Goal: Task Accomplishment & Management: Use online tool/utility

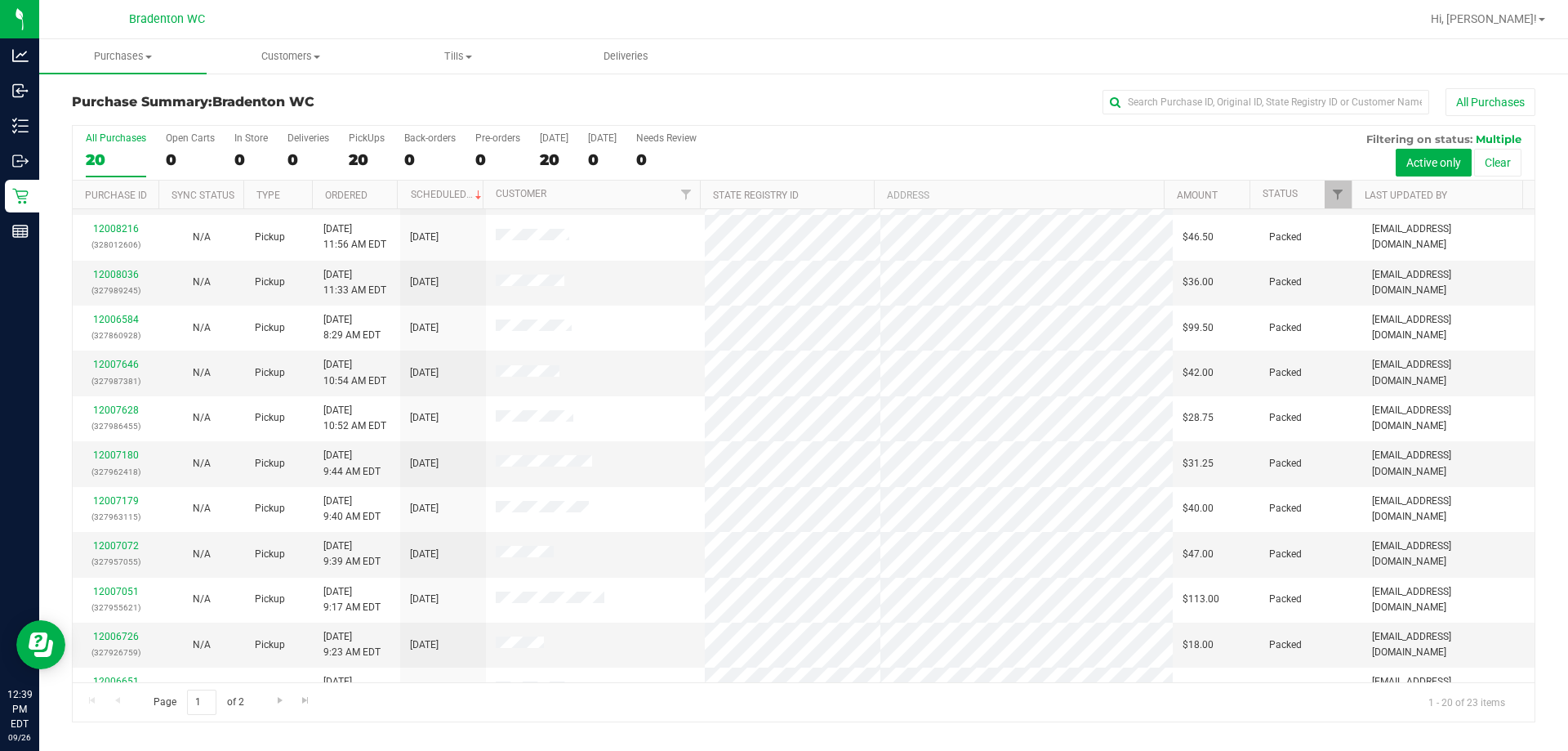
scroll to position [432, 0]
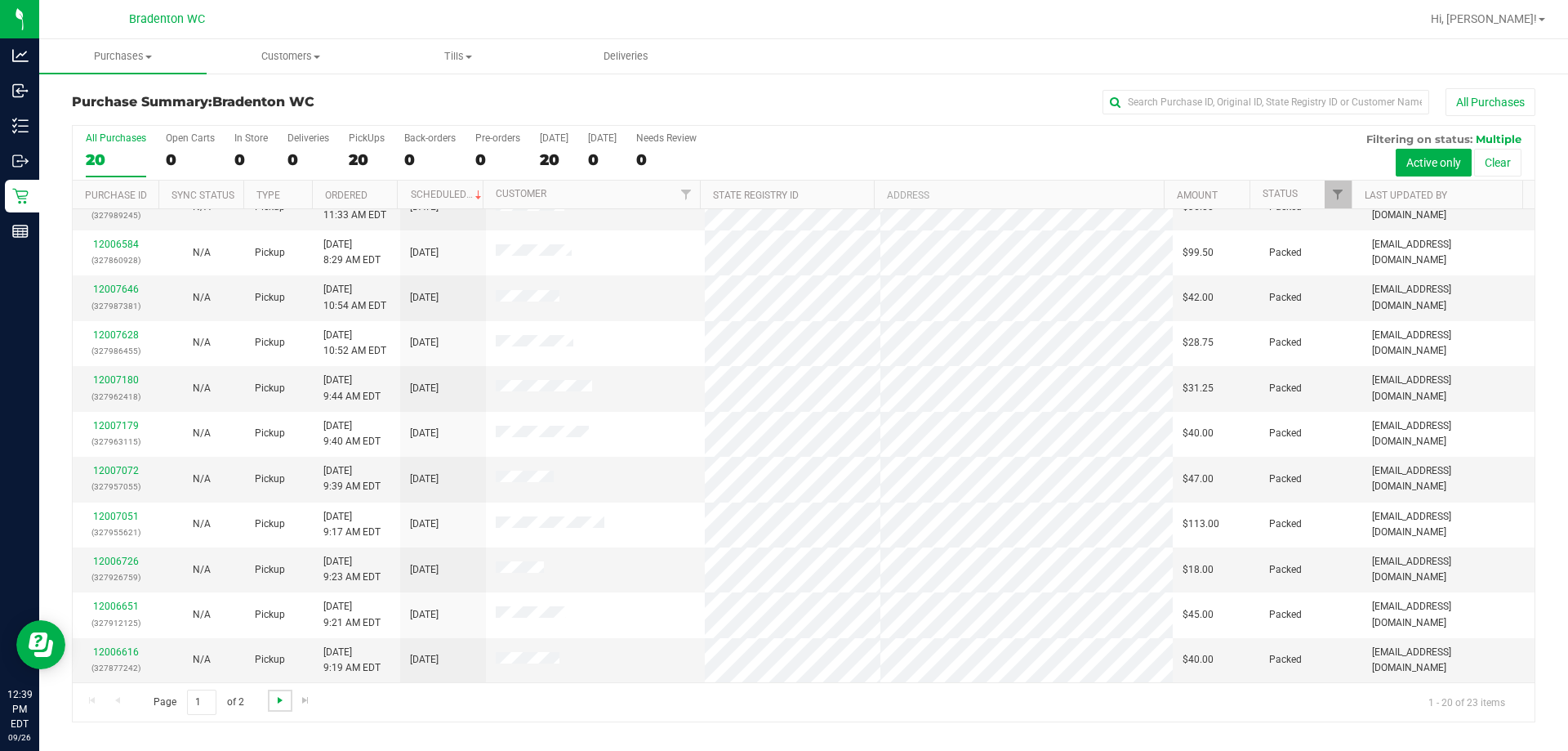
click at [280, 699] on span "Go to the next page" at bounding box center [280, 700] width 13 height 13
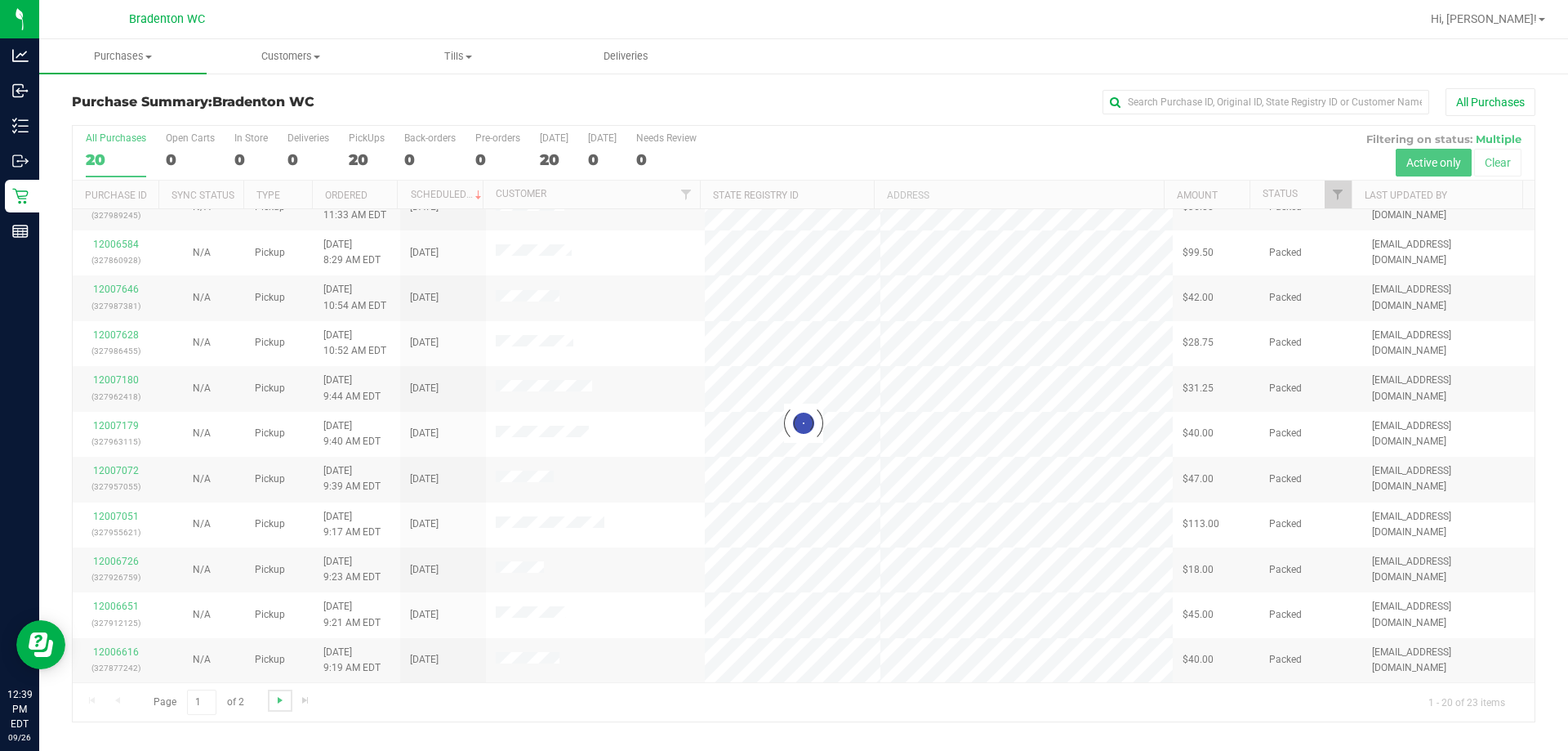
scroll to position [0, 0]
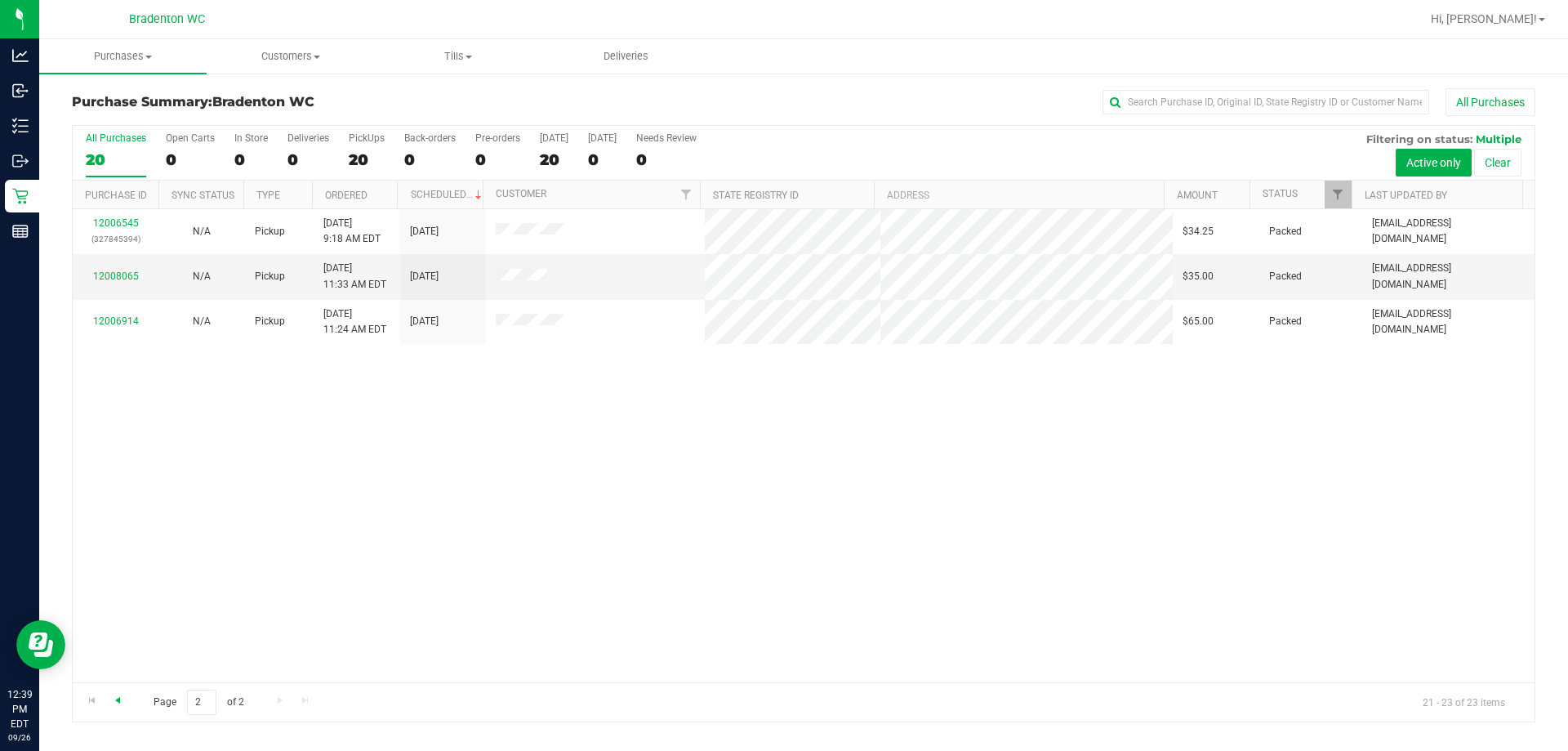
click at [118, 700] on span "Go to the previous page" at bounding box center [117, 700] width 13 height 13
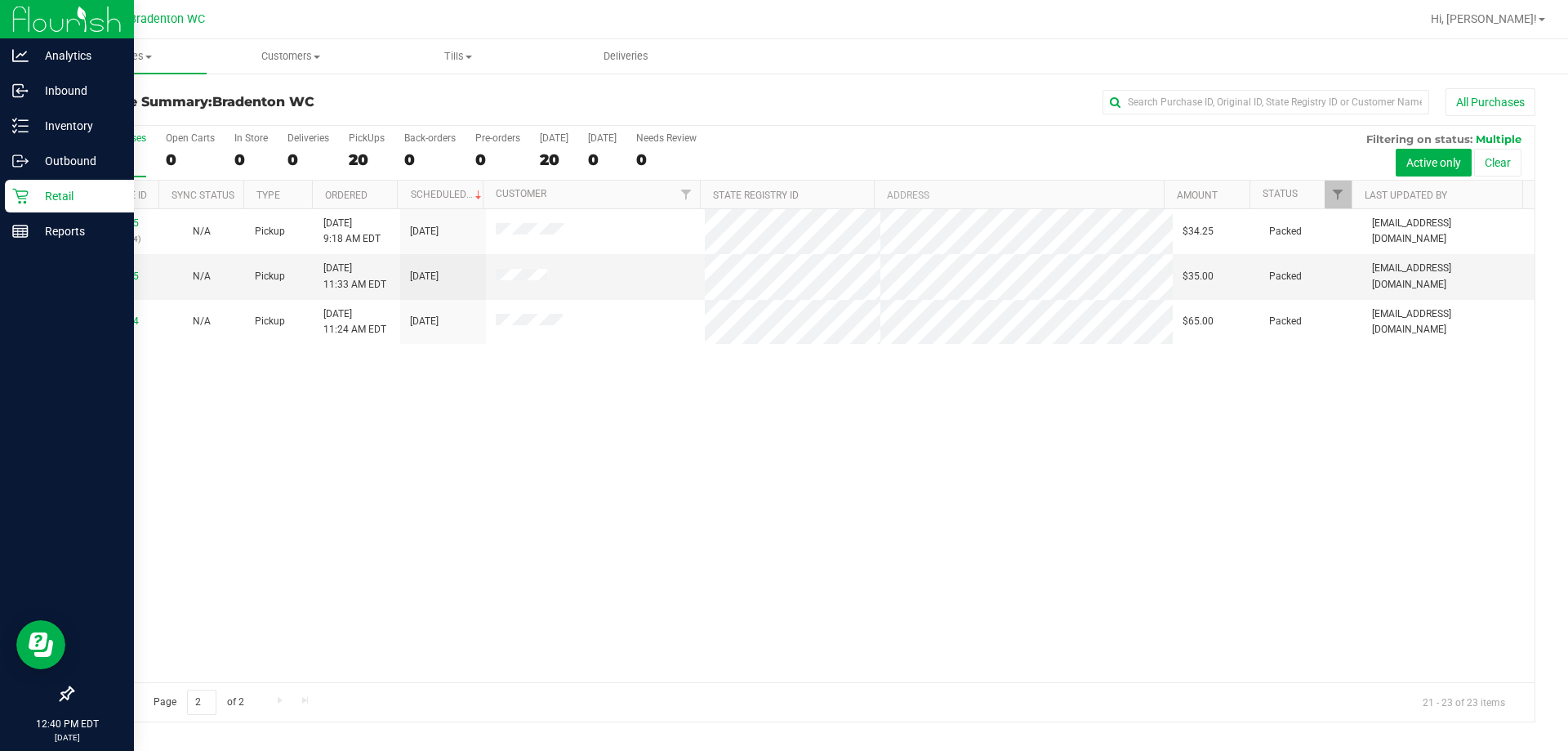
click at [16, 194] on icon at bounding box center [20, 195] width 17 height 17
click at [10, 202] on div "Retail" at bounding box center [70, 195] width 130 height 32
click at [20, 193] on icon at bounding box center [20, 195] width 17 height 17
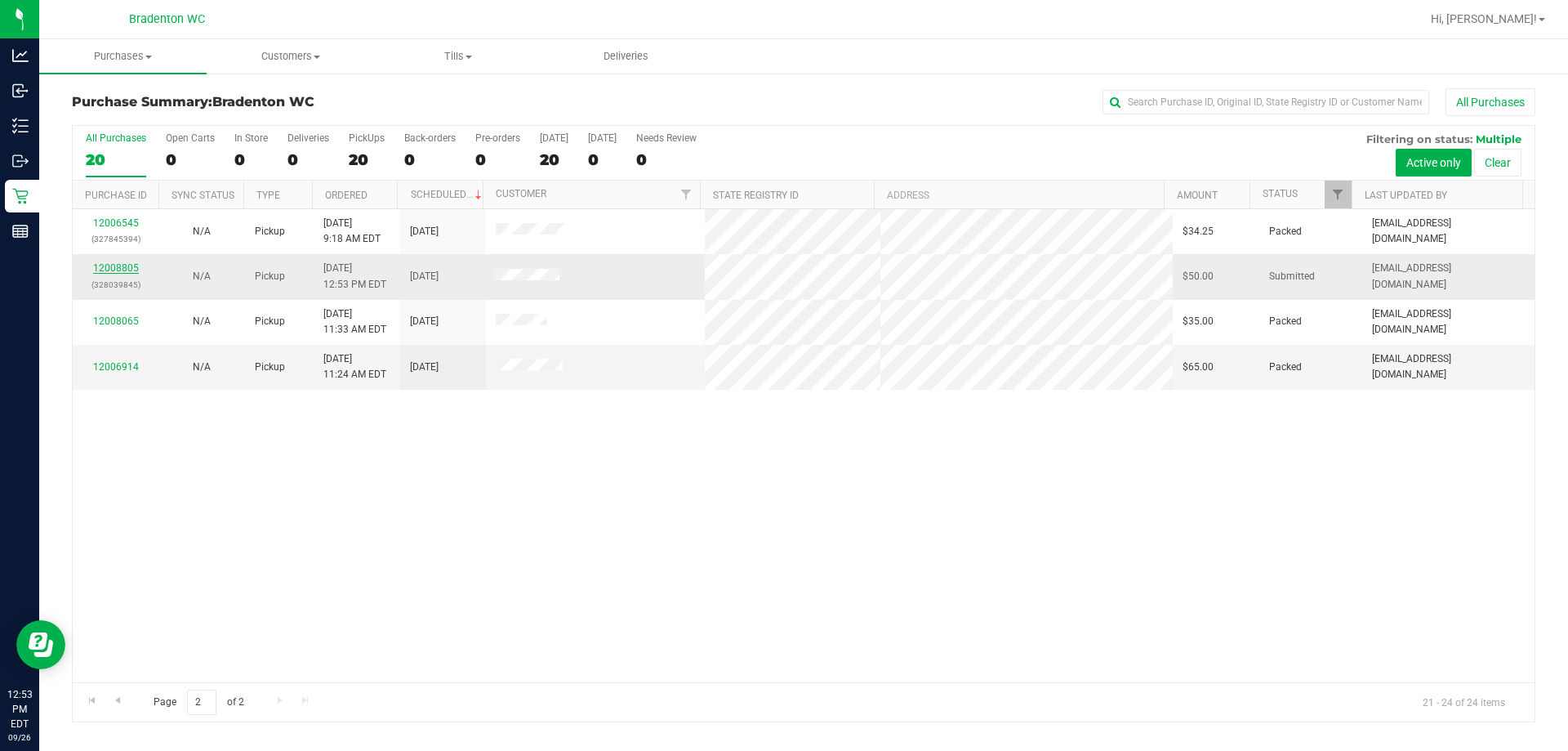
click at [130, 266] on link "12008805" at bounding box center [116, 268] width 46 height 12
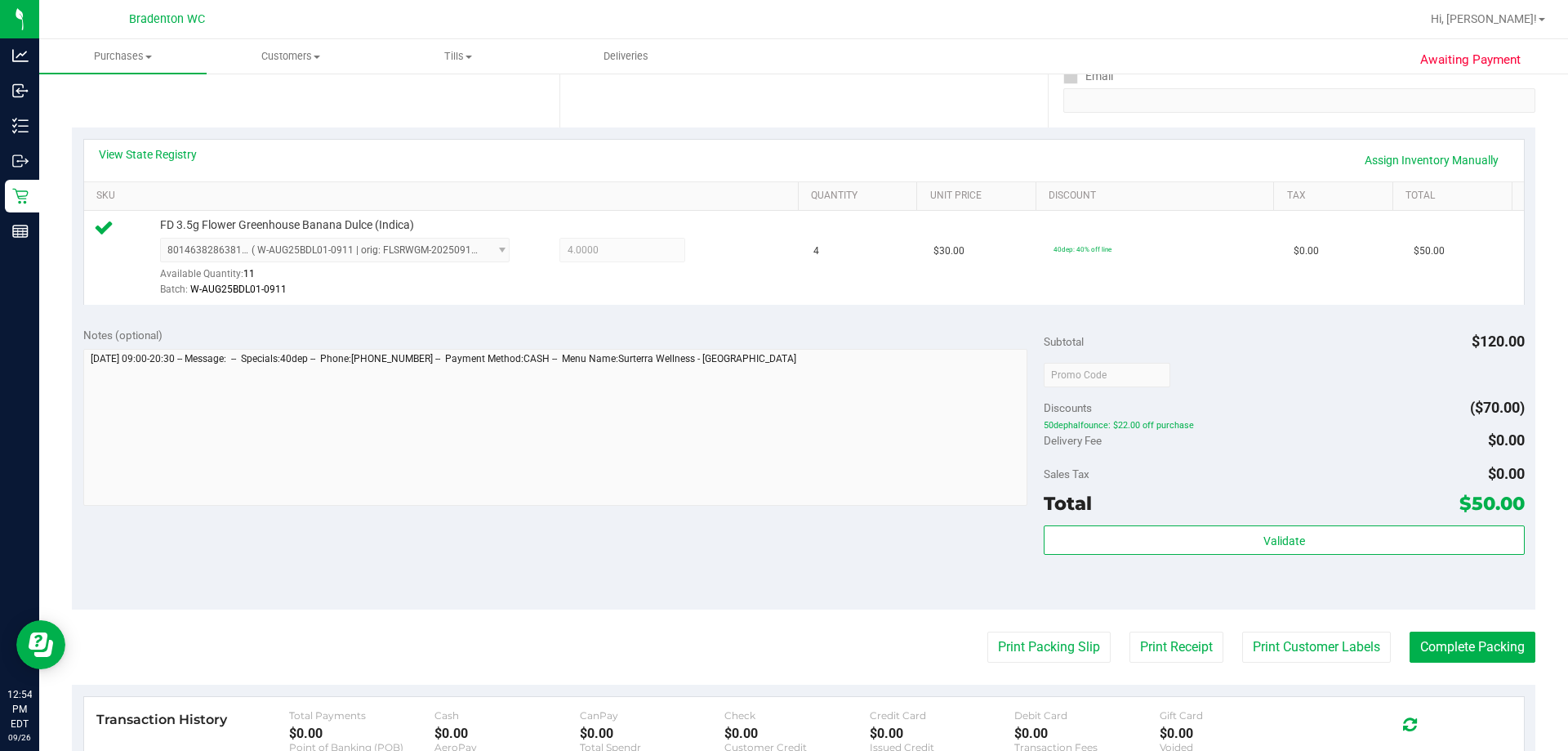
scroll to position [314, 0]
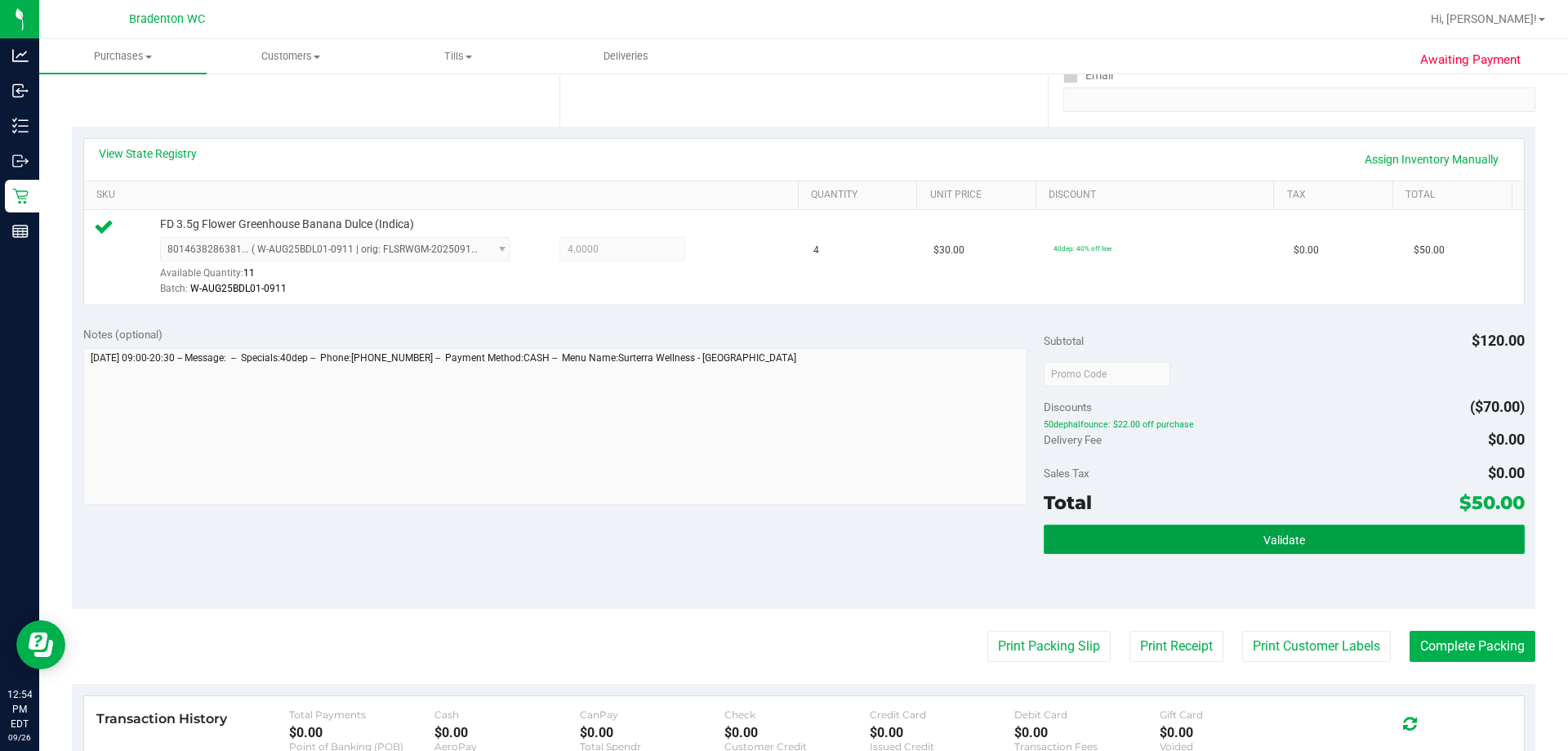
click at [1354, 526] on button "Validate" at bounding box center [1284, 539] width 481 height 29
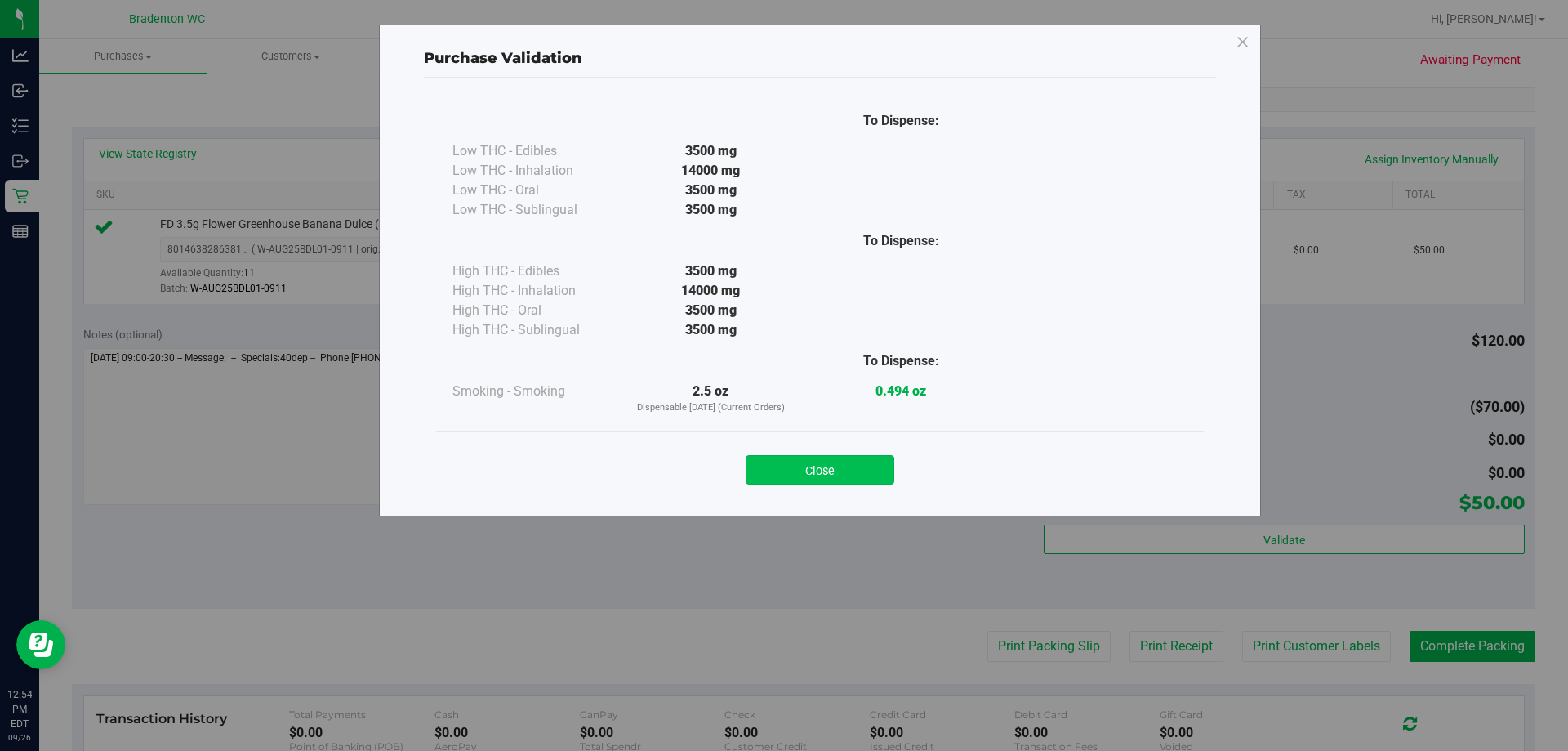
click at [828, 466] on button "Close" at bounding box center [820, 470] width 149 height 29
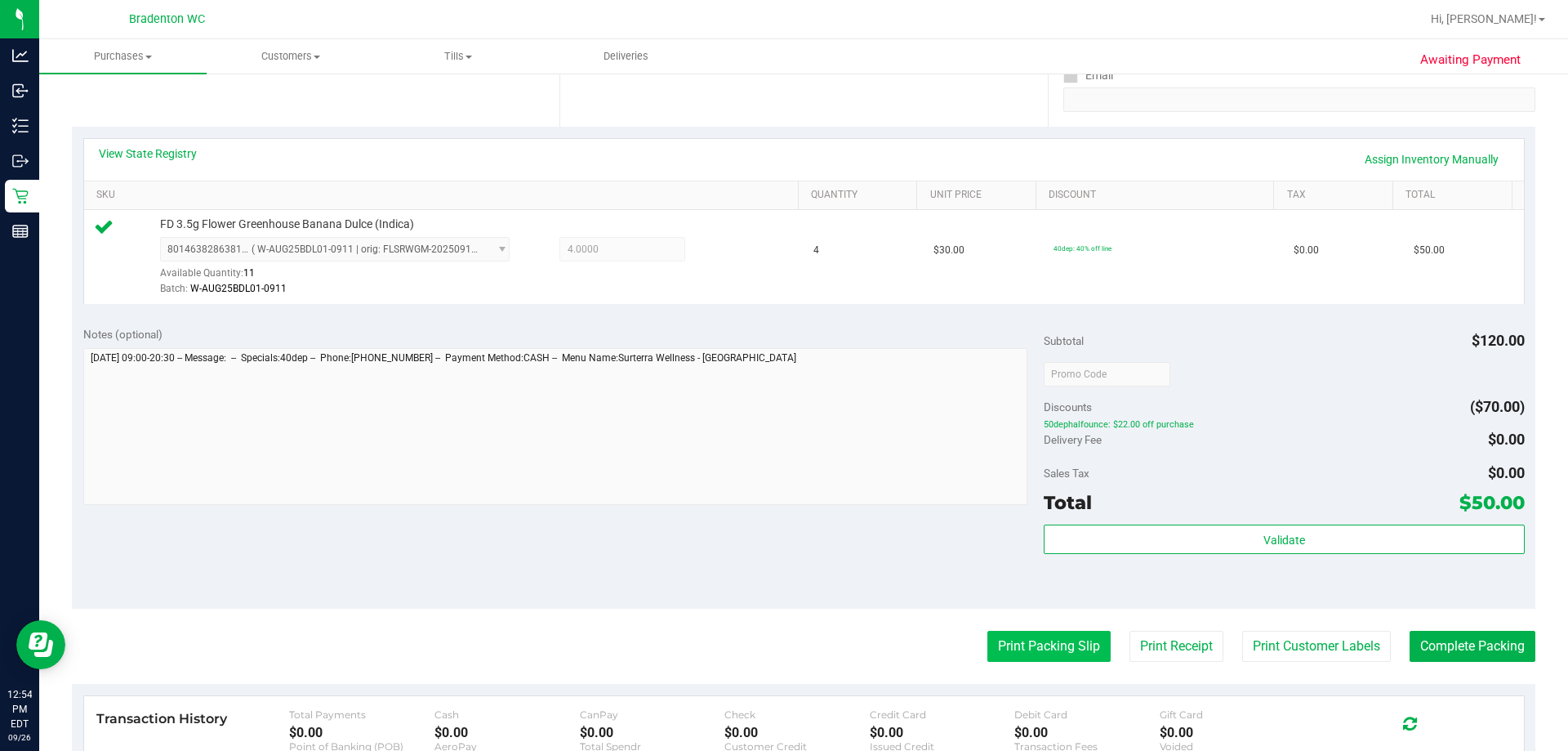
click at [1061, 645] on button "Print Packing Slip" at bounding box center [1050, 647] width 124 height 31
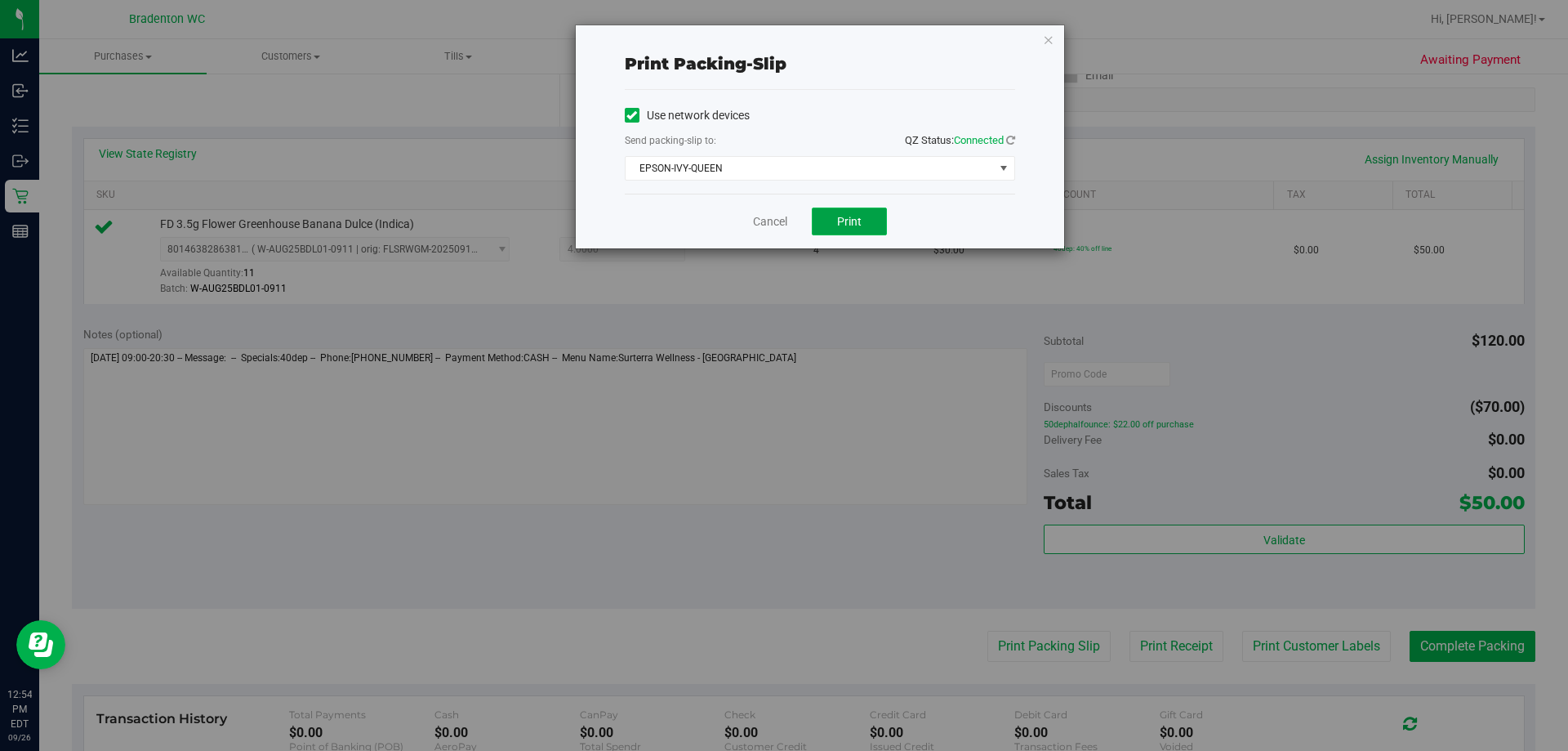
click at [852, 213] on button "Print" at bounding box center [850, 221] width 76 height 27
click at [1050, 42] on icon "button" at bounding box center [1049, 39] width 12 height 20
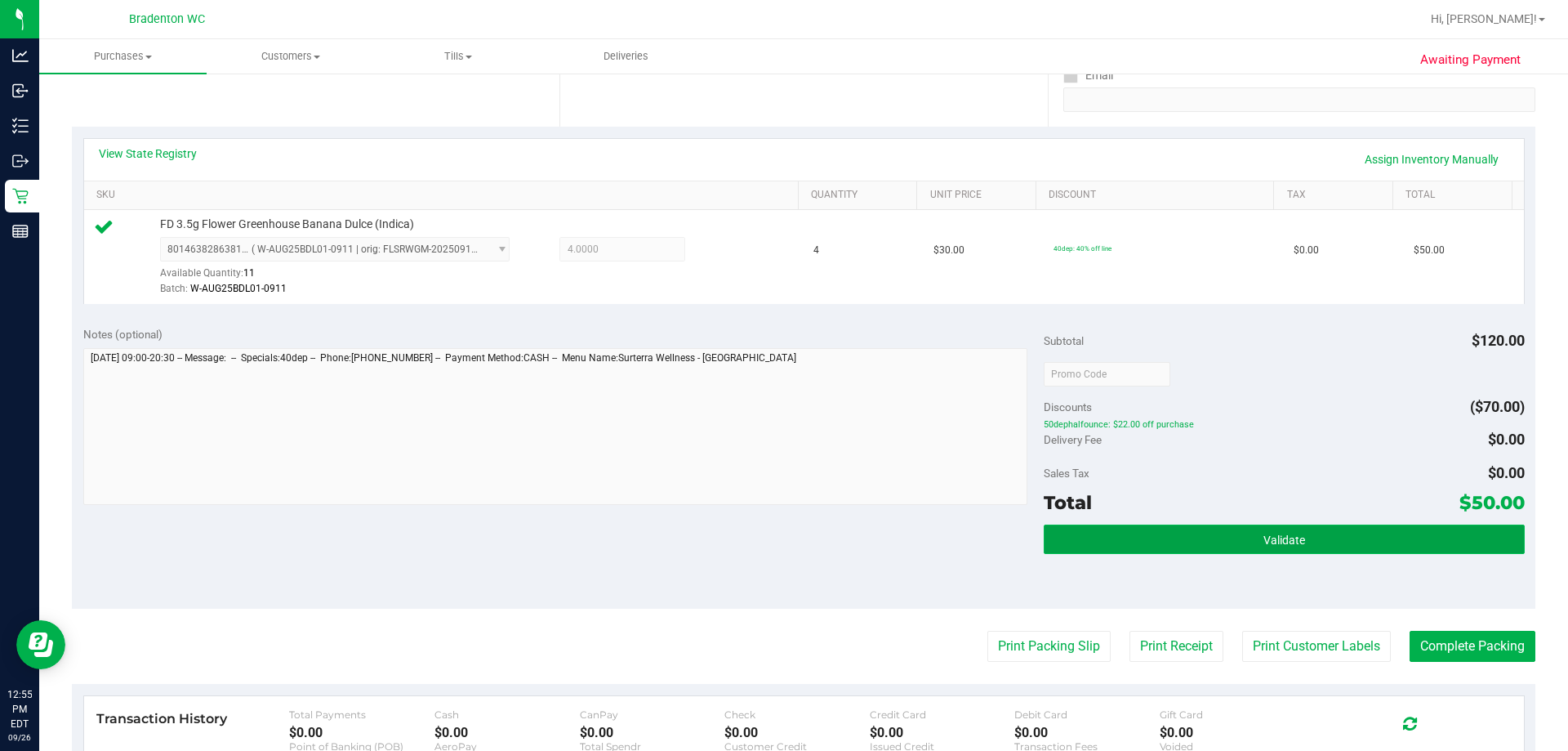
click at [1233, 537] on button "Validate" at bounding box center [1284, 539] width 481 height 29
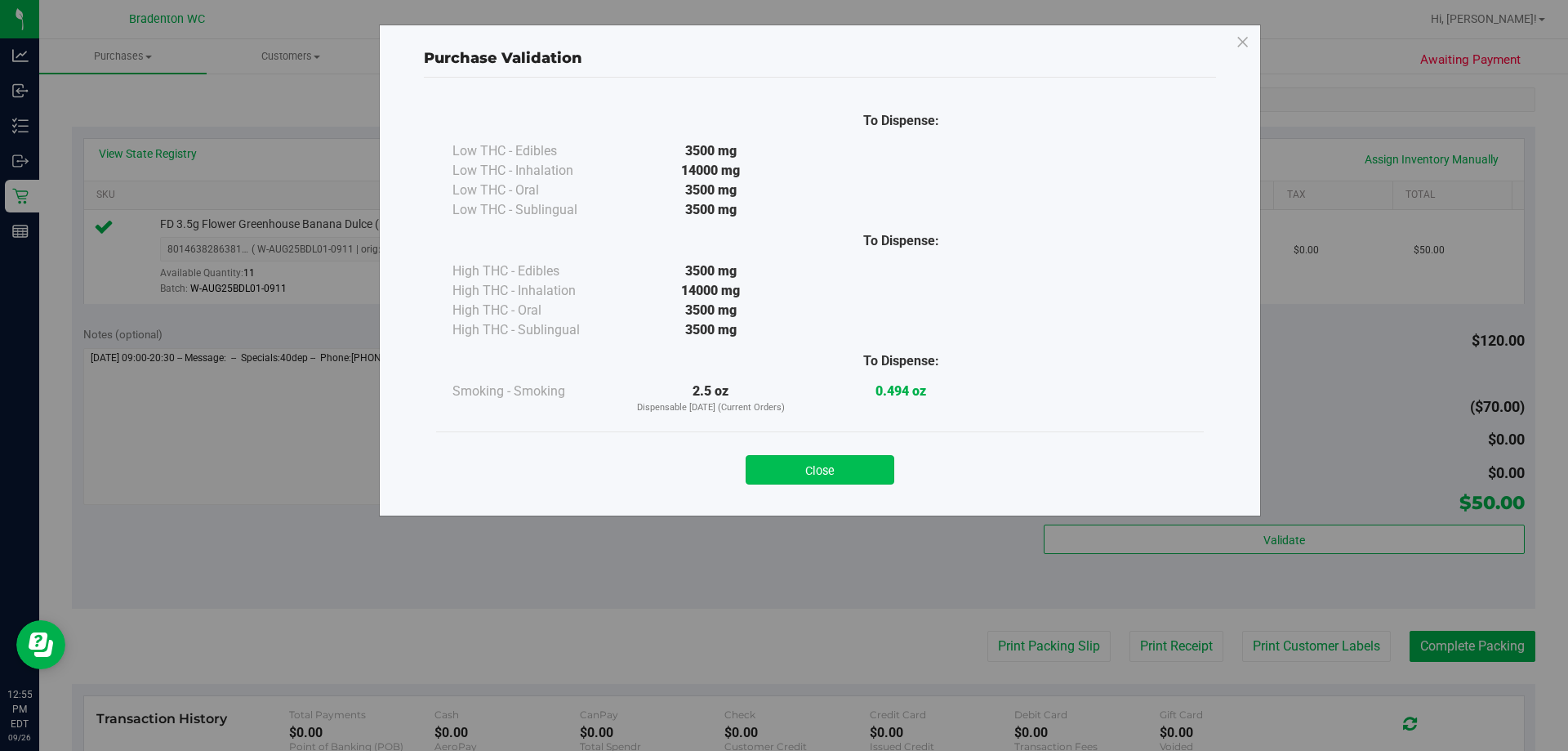
click at [848, 457] on button "Close" at bounding box center [820, 470] width 149 height 29
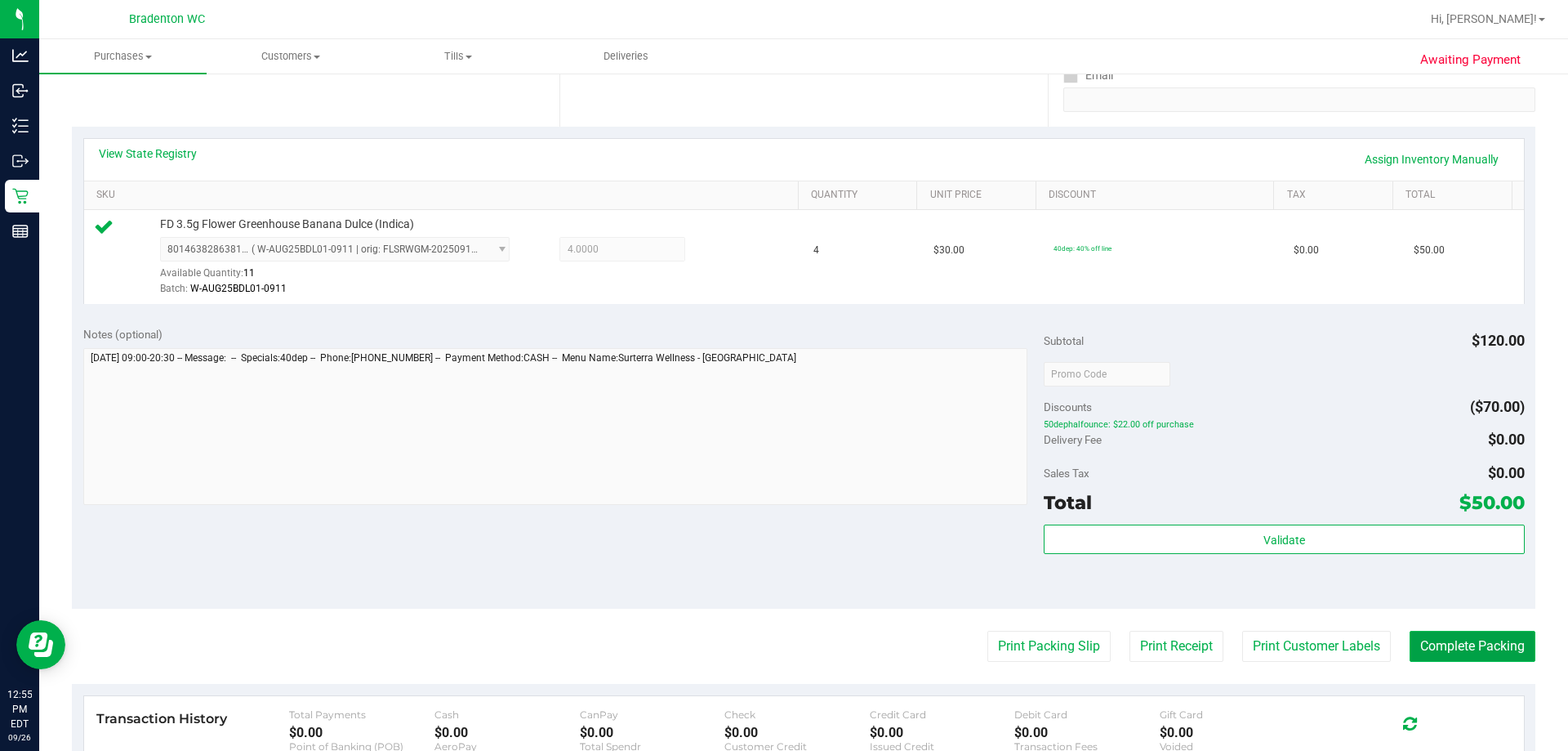
click at [1434, 658] on button "Complete Packing" at bounding box center [1473, 647] width 126 height 31
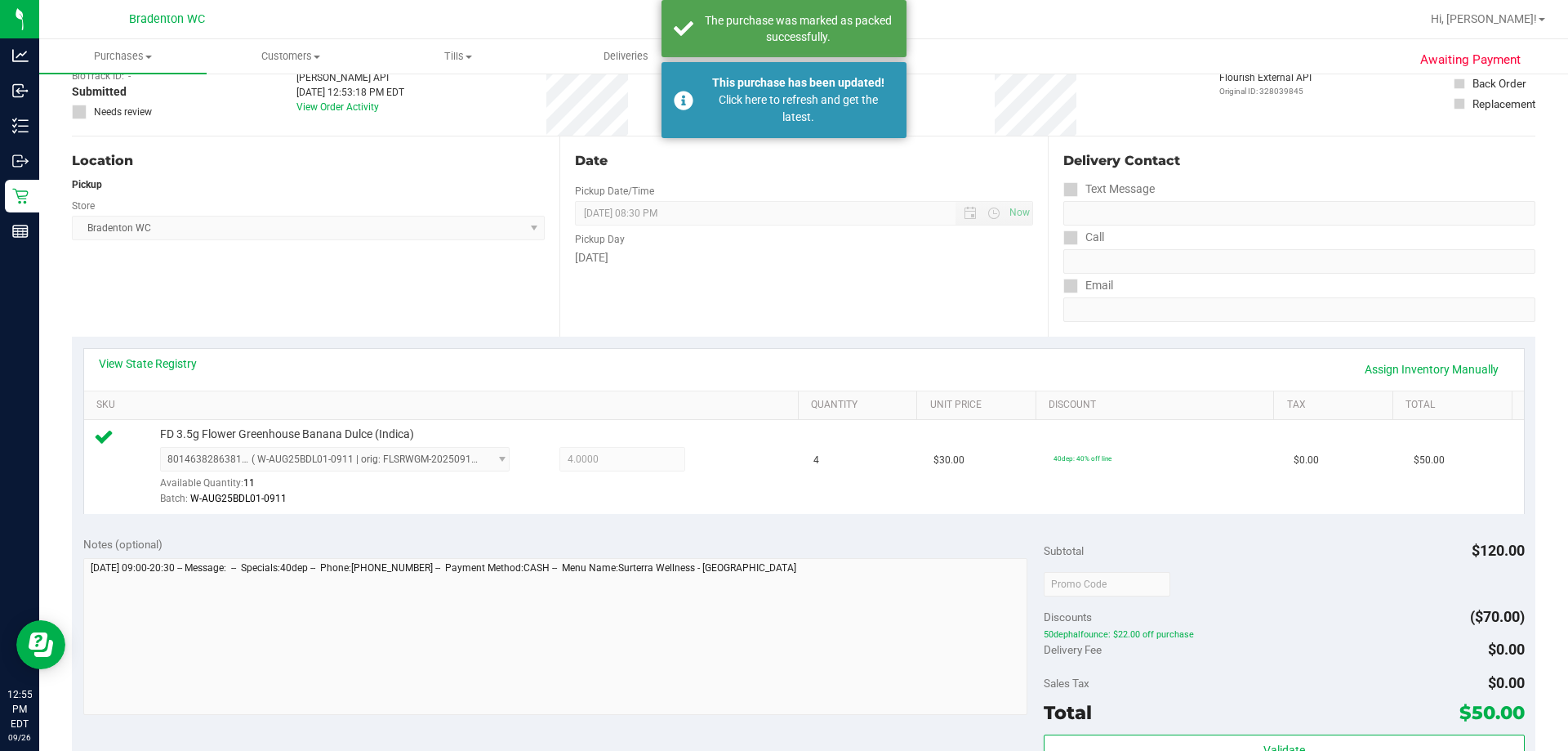
scroll to position [0, 0]
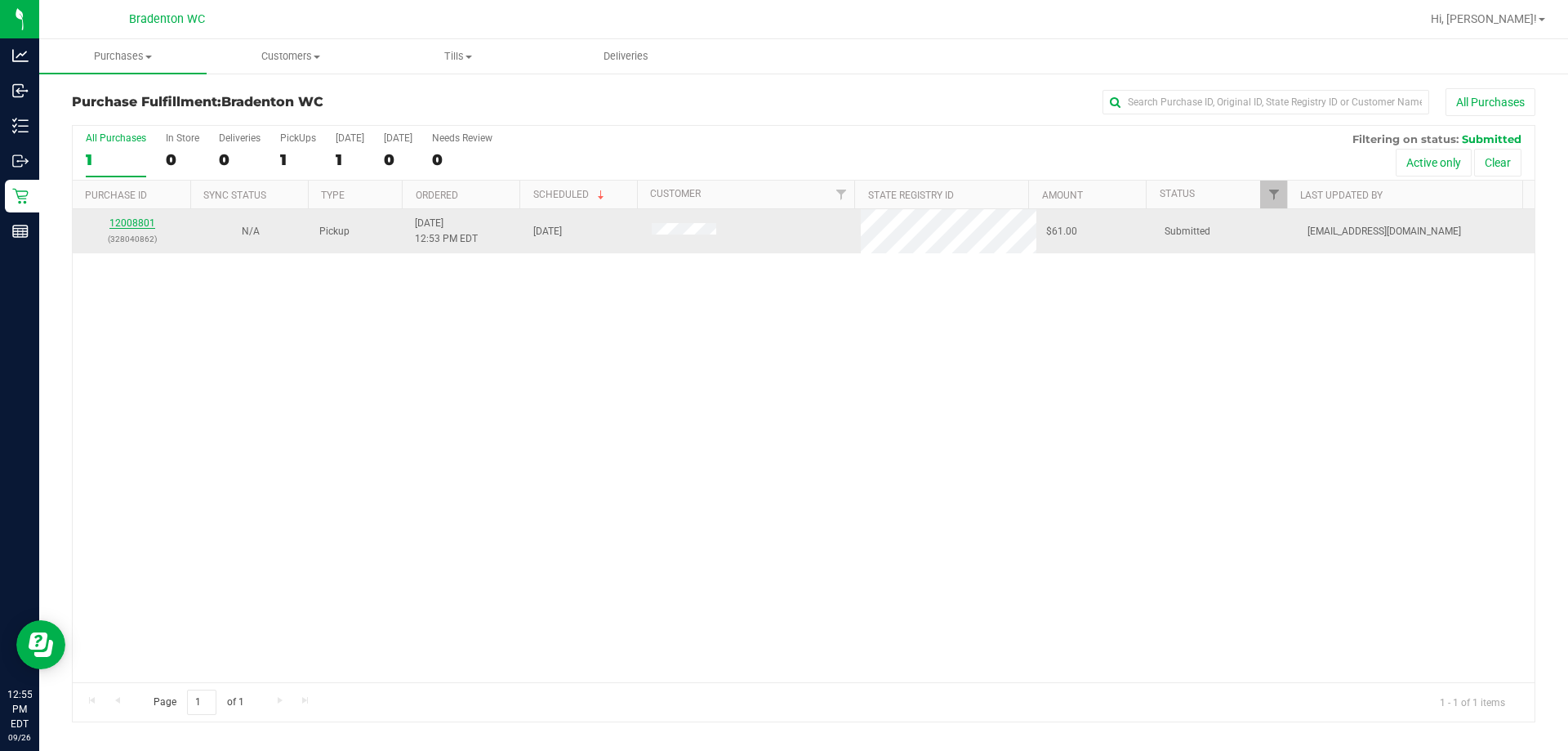
click at [139, 222] on link "12008801" at bounding box center [132, 223] width 46 height 12
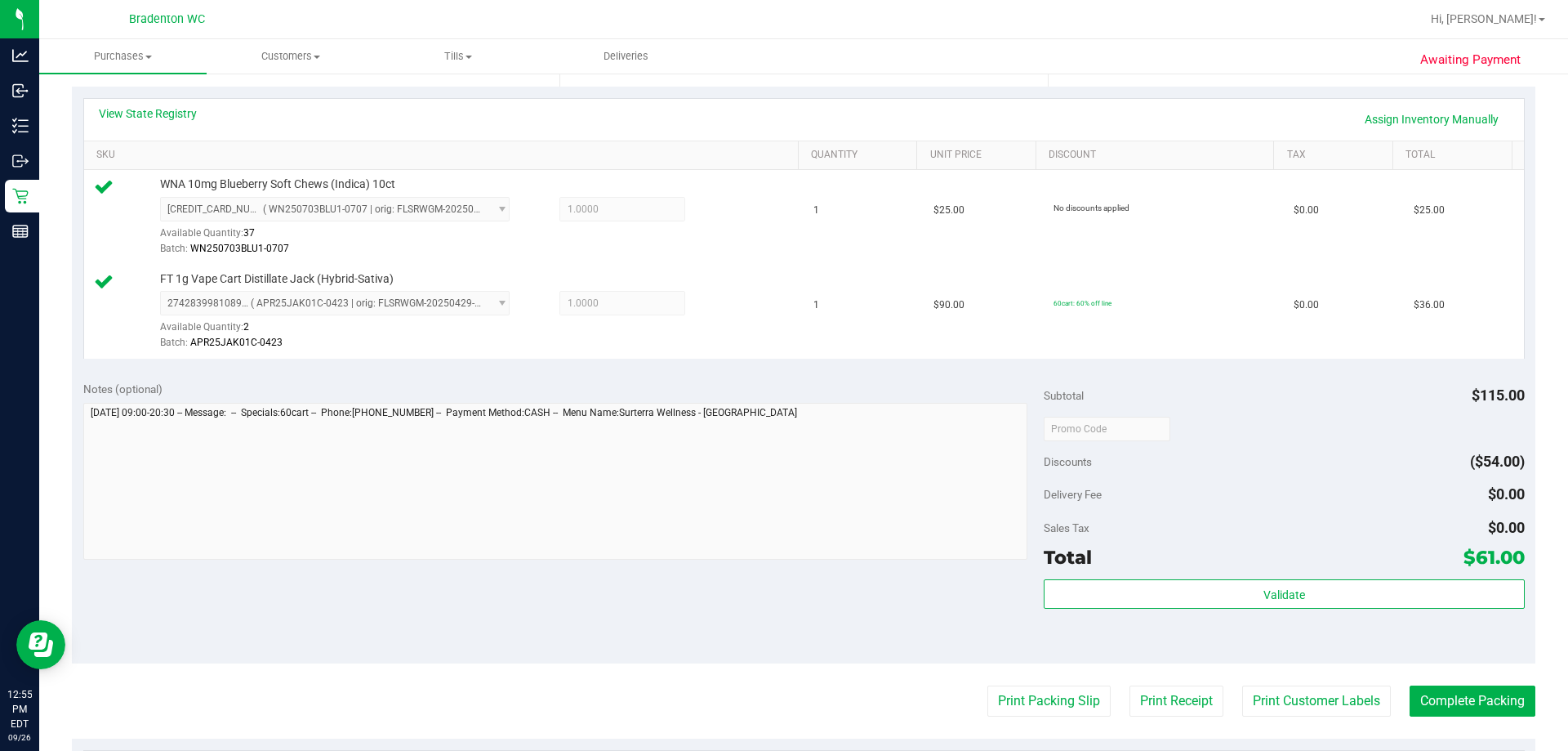
scroll to position [358, 0]
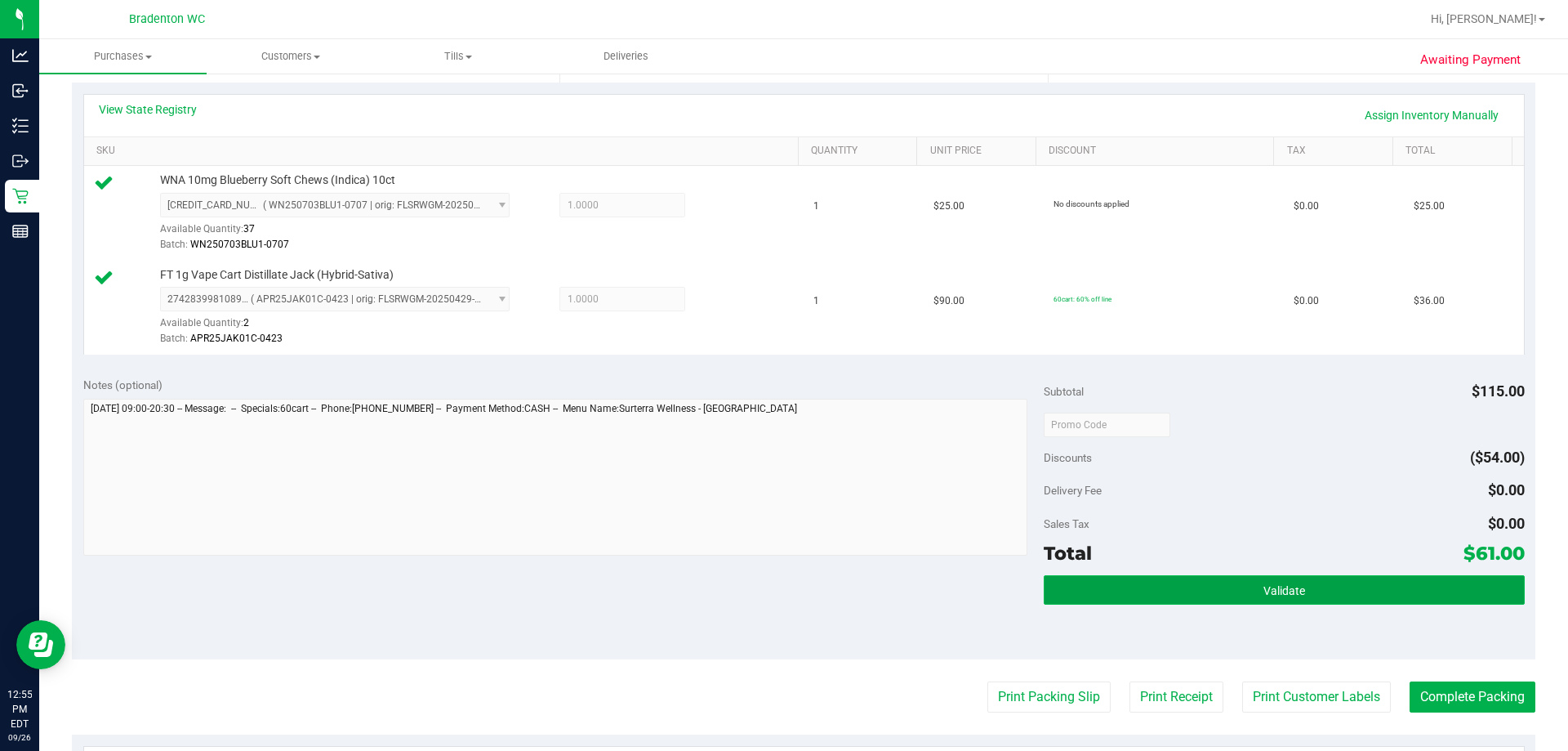
click at [1264, 587] on span "Validate" at bounding box center [1284, 590] width 41 height 13
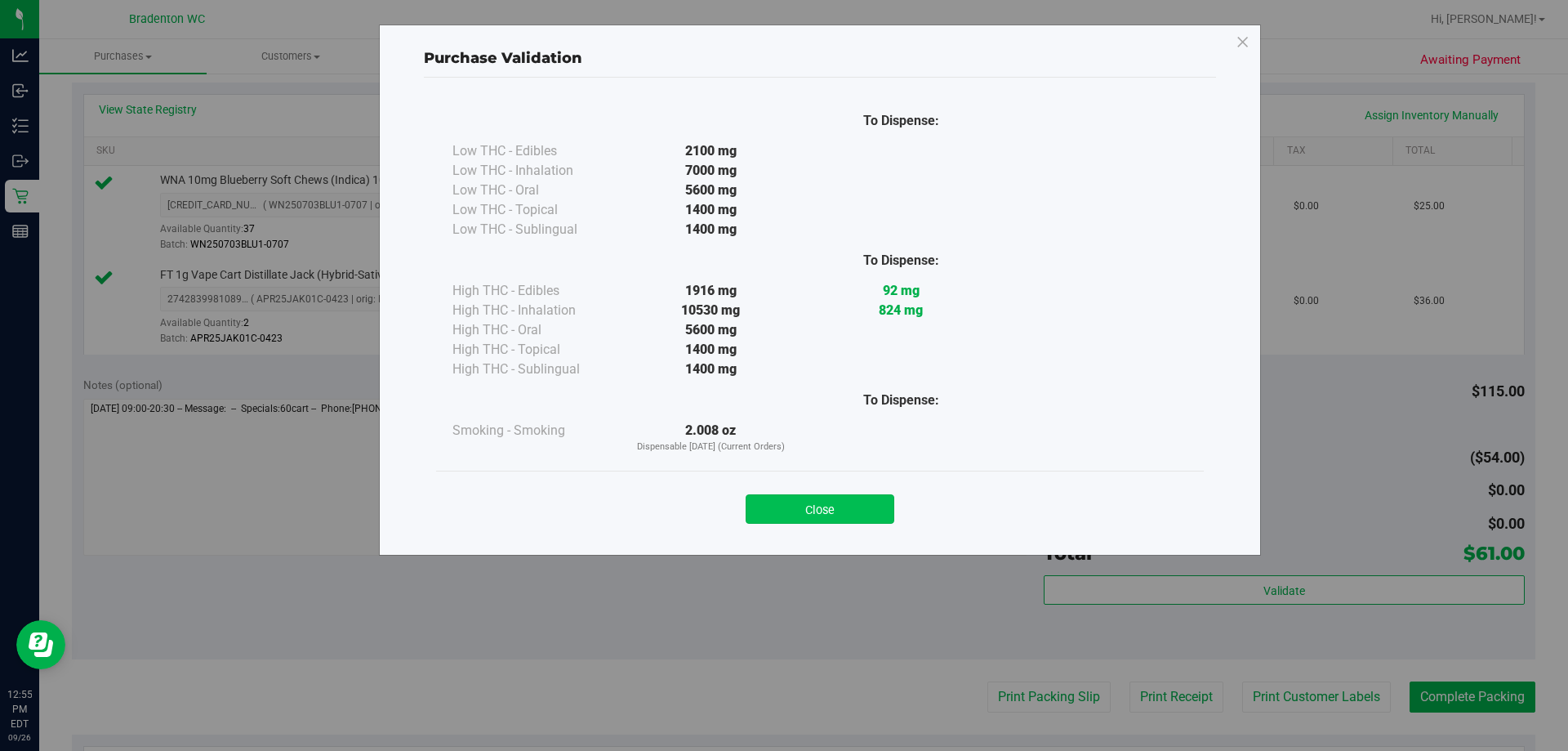
click at [841, 510] on button "Close" at bounding box center [820, 510] width 149 height 29
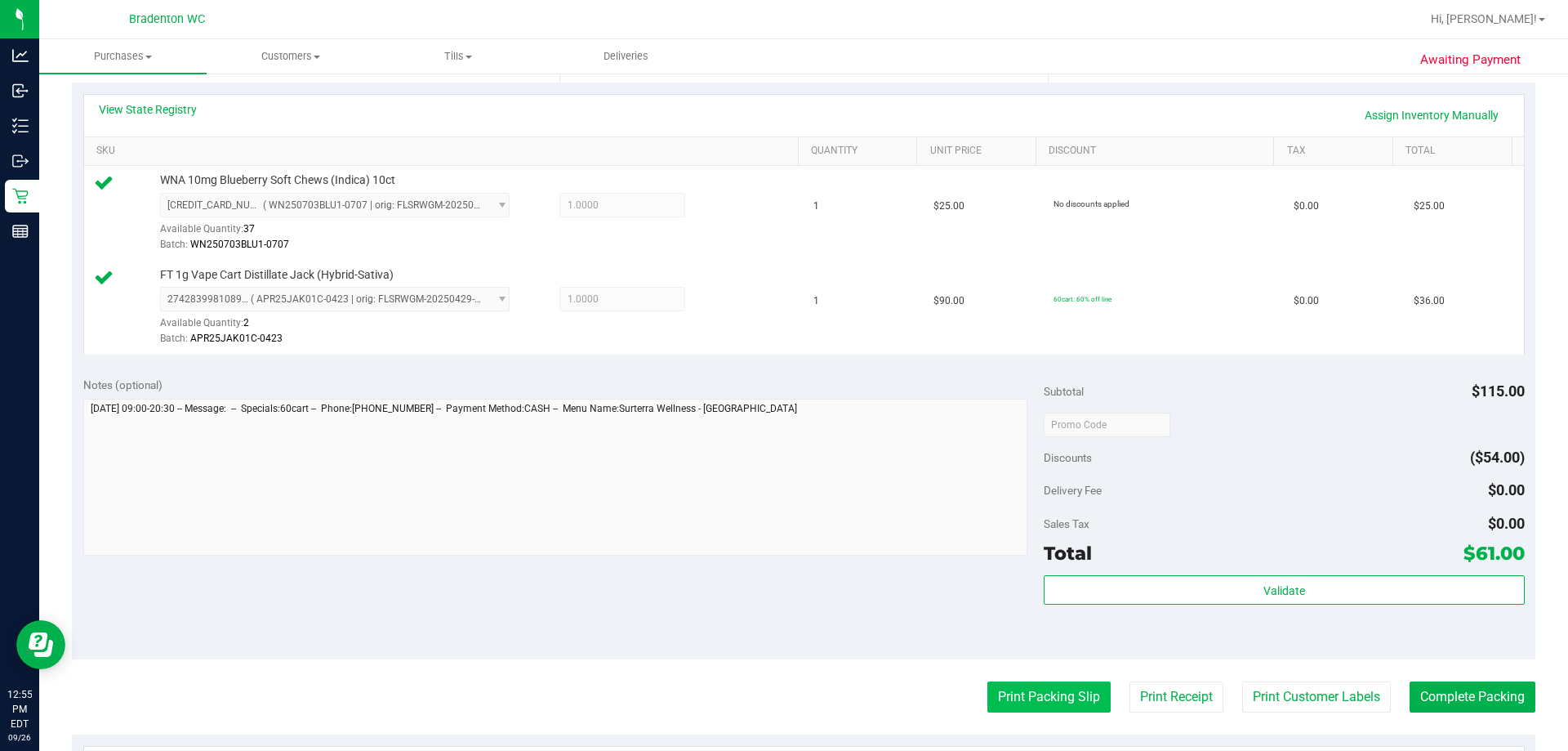
click at [1030, 707] on button "Print Packing Slip" at bounding box center [1050, 697] width 124 height 31
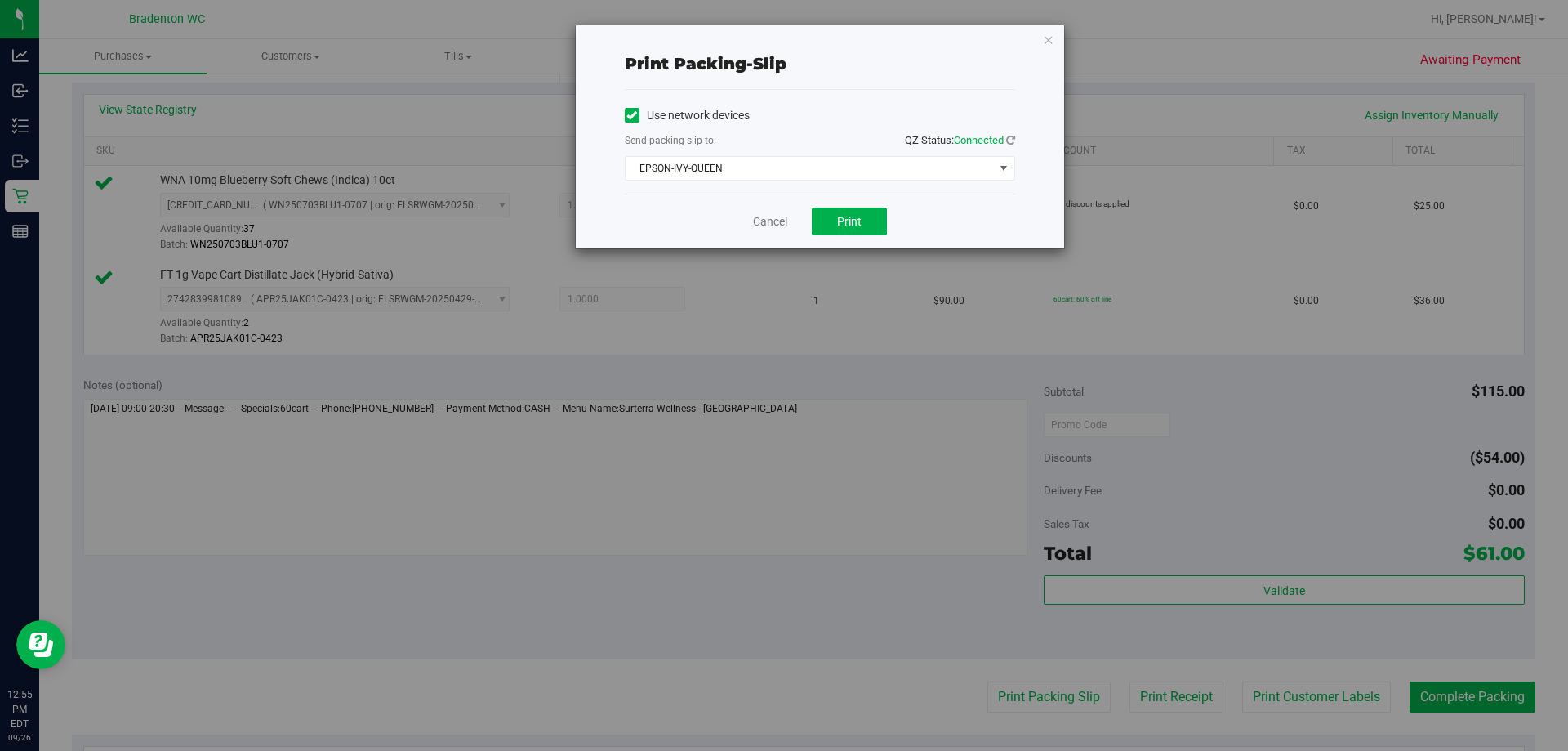
click at [884, 249] on div "Print packing-slip Use network devices Send packing-slip to: QZ Status: Connect…" at bounding box center [790, 375] width 1581 height 751
click at [871, 213] on button "Print" at bounding box center [850, 221] width 76 height 27
click at [1051, 38] on icon "button" at bounding box center [1049, 39] width 12 height 20
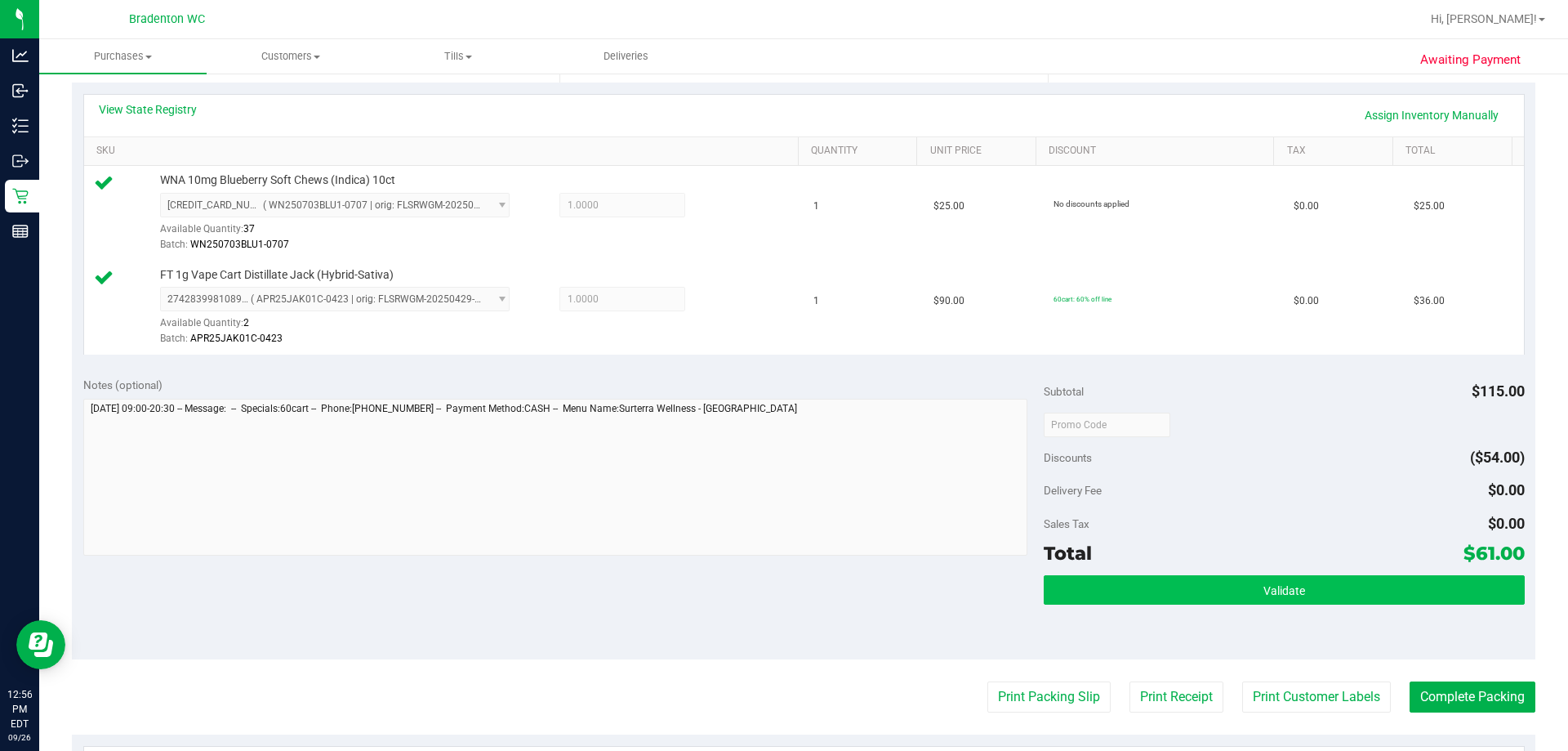
click at [1378, 594] on button "Validate" at bounding box center [1284, 590] width 481 height 29
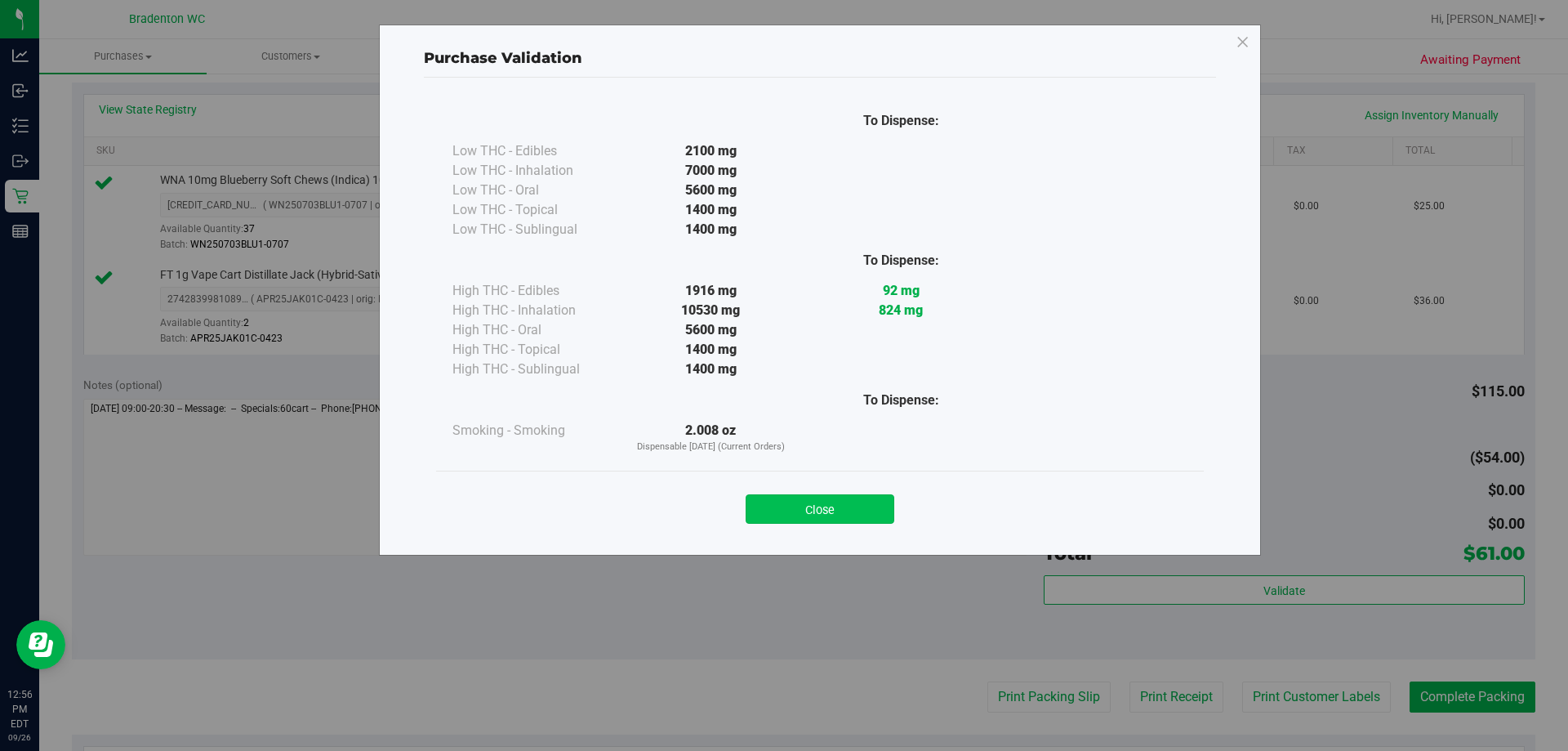
click at [846, 499] on button "Close" at bounding box center [820, 510] width 149 height 29
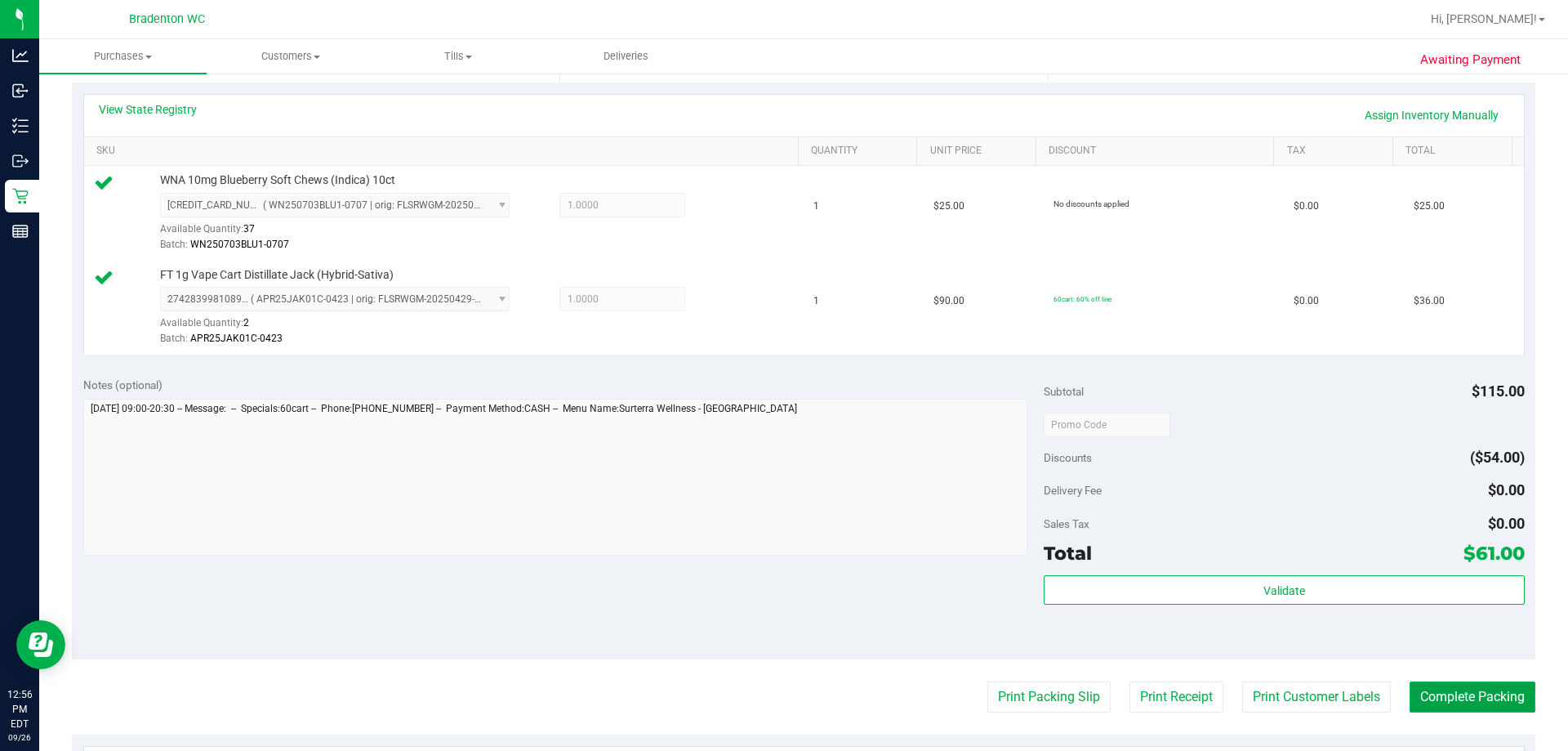
click at [1447, 686] on button "Complete Packing" at bounding box center [1473, 697] width 126 height 31
